Goal: Check status: Check status

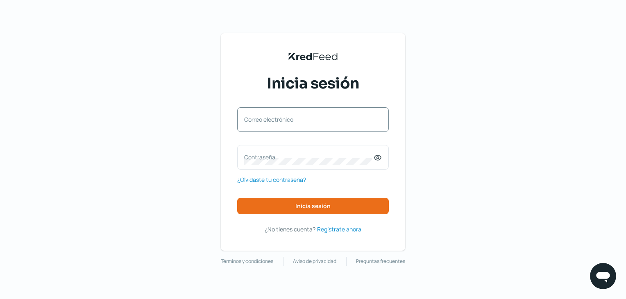
click at [316, 127] on div "Correo electrónico" at bounding box center [313, 119] width 152 height 25
click at [282, 121] on input "Correo electrónico" at bounding box center [313, 123] width 138 height 7
type input "[EMAIL_ADDRESS][DOMAIN_NAME]"
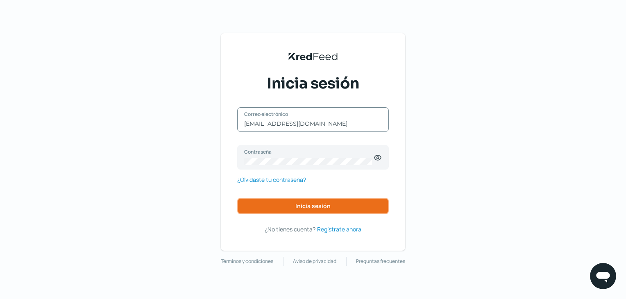
click at [300, 210] on button "Inicia sesión" at bounding box center [313, 206] width 152 height 16
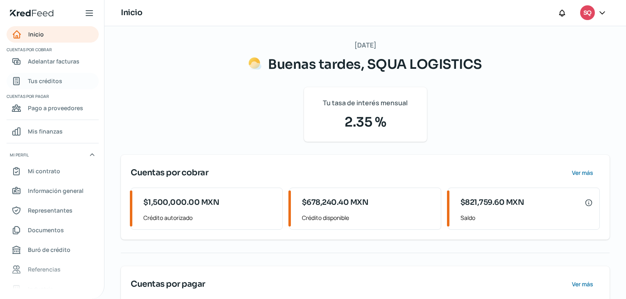
click at [44, 84] on span "Tus créditos" at bounding box center [45, 81] width 34 height 10
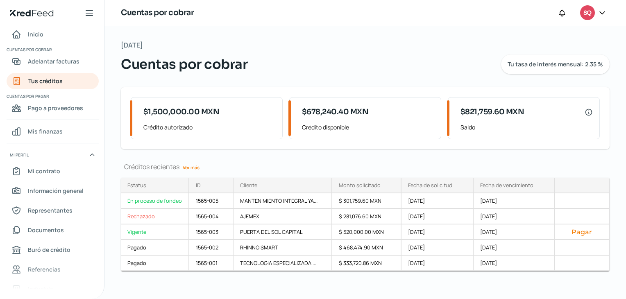
scroll to position [5, 0]
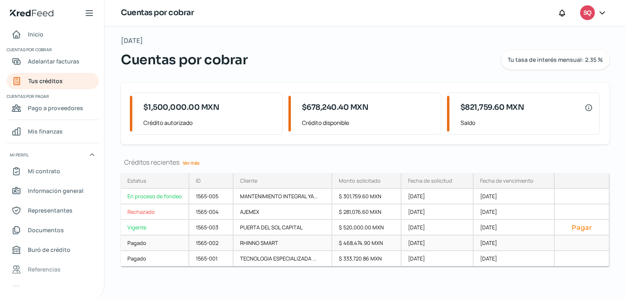
click at [129, 241] on div "Pagado" at bounding box center [155, 244] width 68 height 16
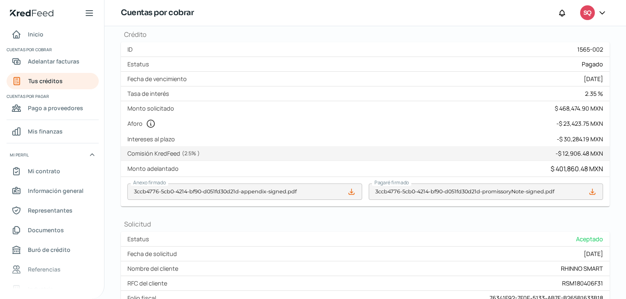
scroll to position [182, 0]
click at [58, 76] on span "Tus créditos" at bounding box center [45, 81] width 34 height 10
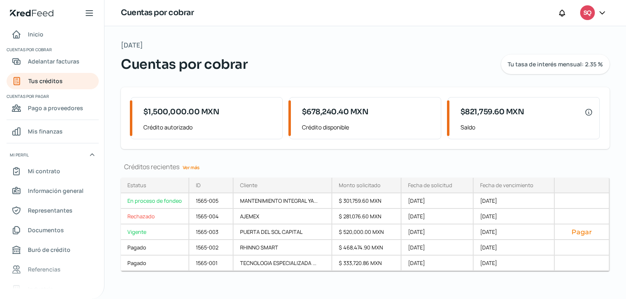
scroll to position [5, 0]
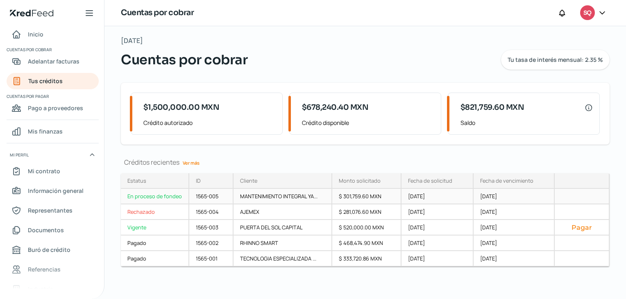
click at [161, 194] on div "En proceso de fondeo" at bounding box center [155, 197] width 68 height 16
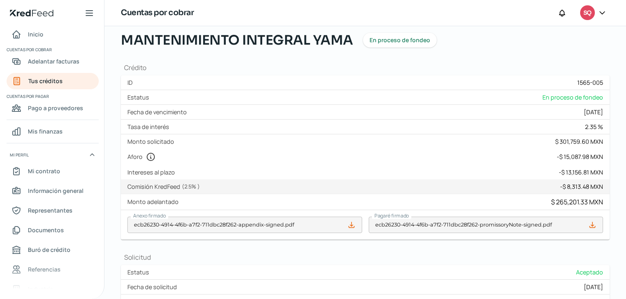
scroll to position [45, 0]
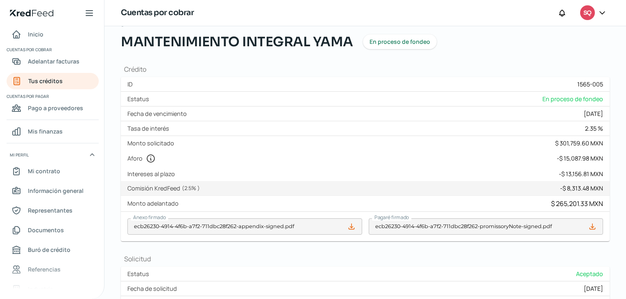
click at [602, 14] on icon at bounding box center [602, 13] width 8 height 8
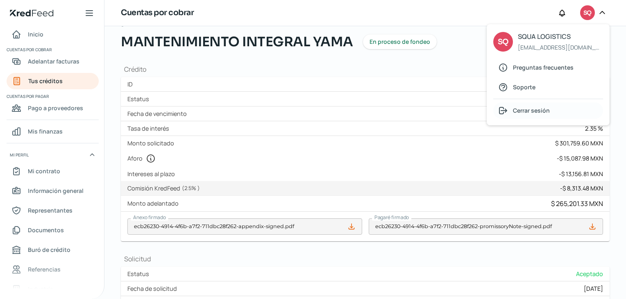
click at [534, 107] on span "Cerrar sesión" at bounding box center [531, 110] width 37 height 10
